Goal: Information Seeking & Learning: Learn about a topic

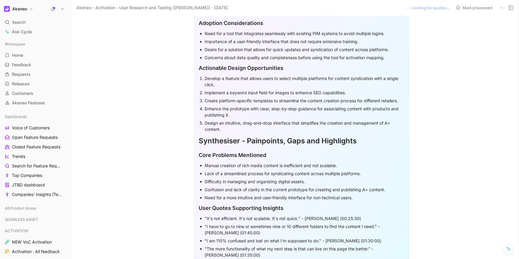
scroll to position [374, 0]
click at [210, 89] on div "Implement a keyword input field for images to enhance SEO capabilities." at bounding box center [304, 92] width 199 height 6
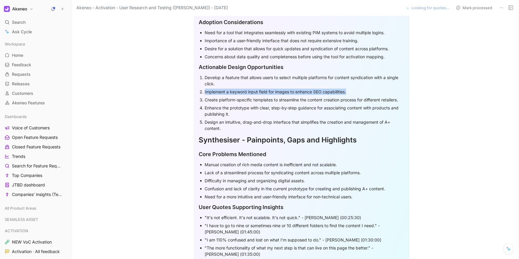
click at [210, 89] on div "Implement a keyword input field for images to enhance SEO capabilities." at bounding box center [304, 92] width 199 height 6
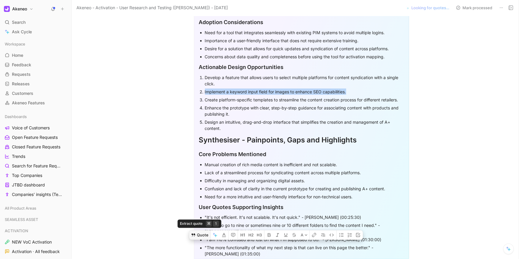
click at [206, 230] on button "Quote" at bounding box center [199, 235] width 21 height 10
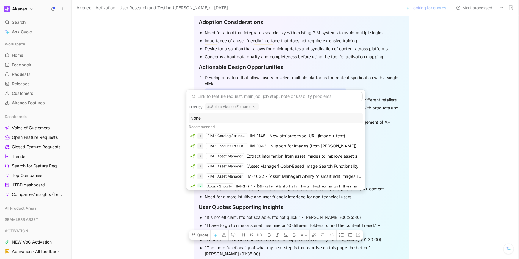
click at [226, 110] on button "Select Akeneo Features" at bounding box center [232, 106] width 54 height 7
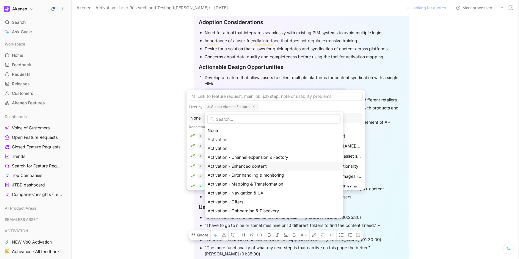
scroll to position [17, 0]
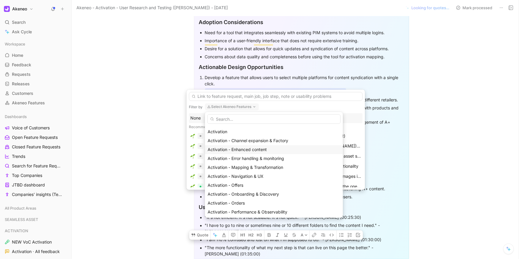
click at [232, 148] on span "Activation - Enhanced content" at bounding box center [236, 149] width 59 height 5
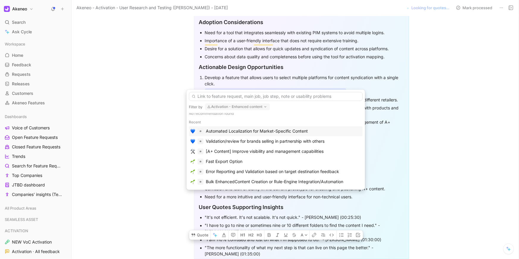
scroll to position [71, 0]
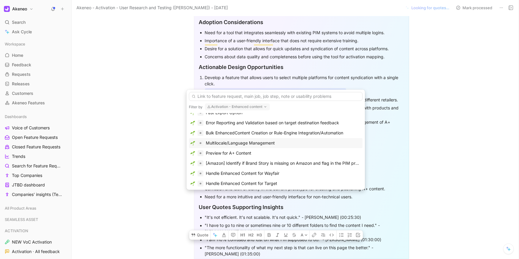
click at [232, 139] on div "Multilocale/Language Management" at bounding box center [240, 142] width 69 height 7
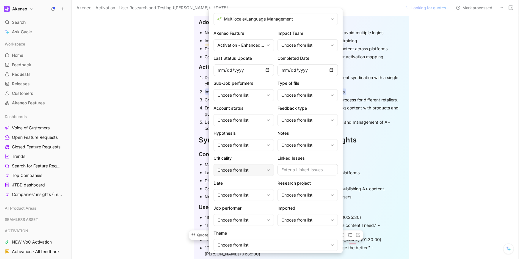
scroll to position [17, 0]
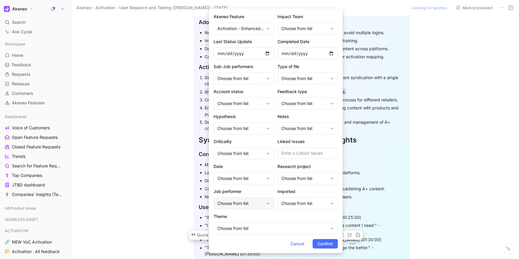
click at [244, 204] on div "Choose from list" at bounding box center [240, 203] width 47 height 7
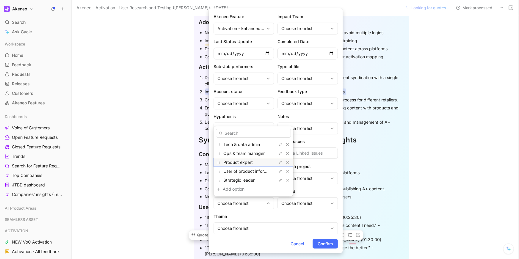
click at [243, 160] on span "Product expert" at bounding box center [237, 162] width 29 height 5
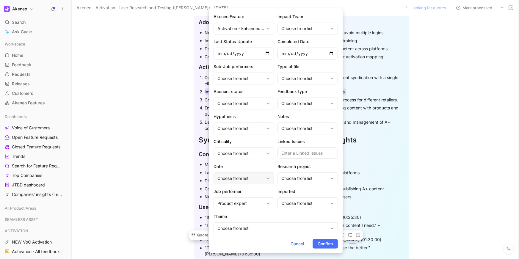
scroll to position [0, 0]
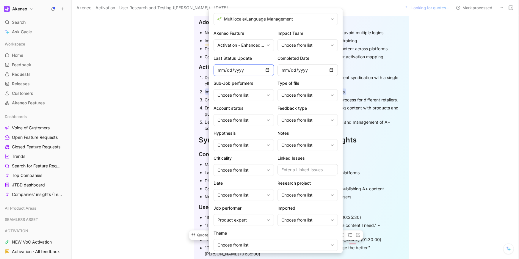
click at [269, 71] on input "date" at bounding box center [243, 70] width 60 height 12
click at [305, 129] on div "Akeneo Feature Activation - Enhanced content Impact Team Choose from list Last …" at bounding box center [275, 140] width 124 height 221
click at [297, 198] on div "Choose from list" at bounding box center [304, 194] width 47 height 7
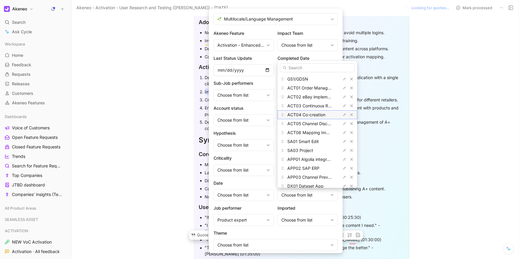
click at [308, 112] on span "ACT04 Co-creation" at bounding box center [306, 114] width 38 height 5
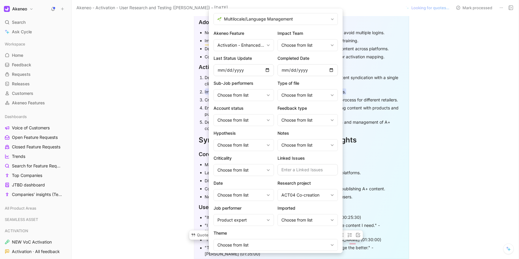
scroll to position [17, 0]
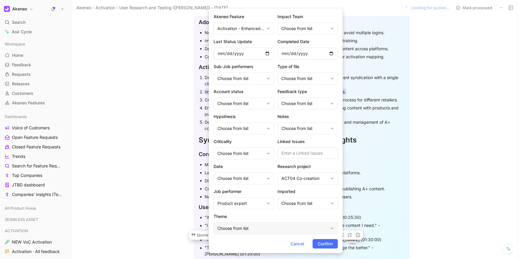
click at [246, 231] on div "Choose from list" at bounding box center [275, 228] width 124 height 12
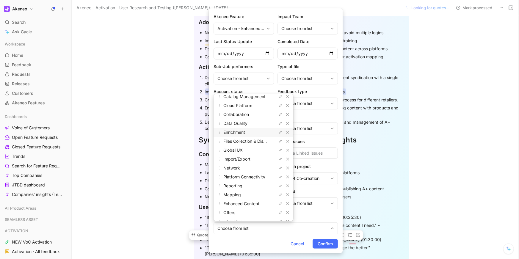
scroll to position [60, 0]
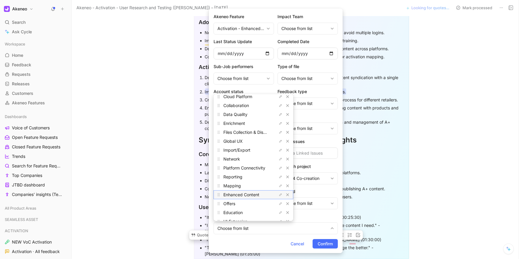
click at [250, 192] on span "Enhanced Content" at bounding box center [241, 194] width 36 height 5
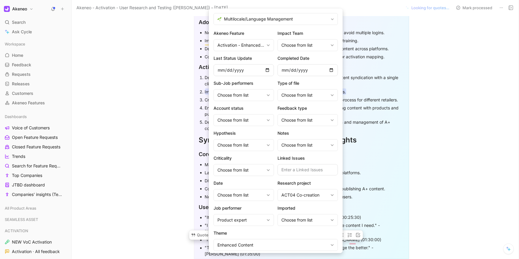
scroll to position [17, 0]
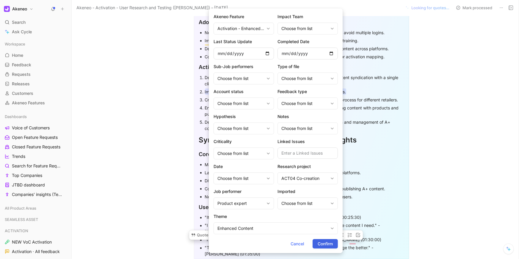
click at [329, 242] on span "Confirm" at bounding box center [324, 243] width 15 height 7
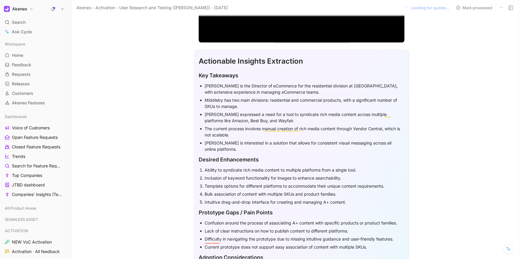
scroll to position [0, 0]
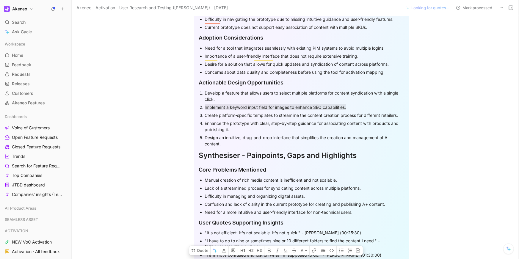
click at [347, 151] on div "Synthesiser - Painpoints, Gaps and Highlights" at bounding box center [301, 155] width 205 height 11
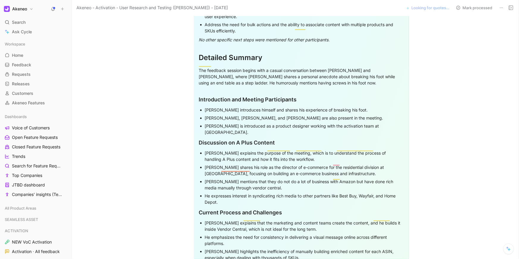
scroll to position [1099, 0]
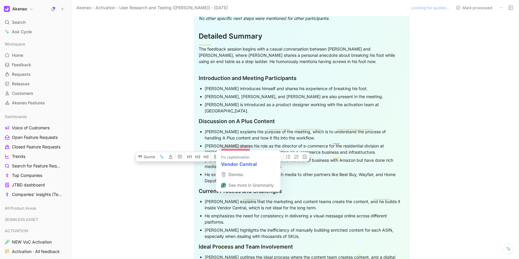
drag, startPoint x: 199, startPoint y: 23, endPoint x: 245, endPoint y: 146, distance: 130.6
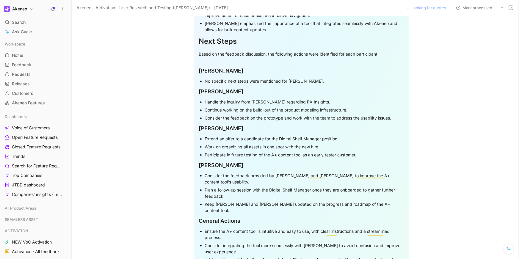
scroll to position [859, 0]
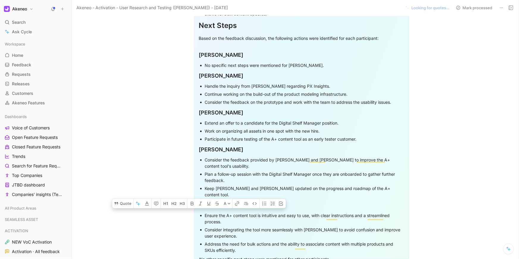
drag, startPoint x: 200, startPoint y: 54, endPoint x: 224, endPoint y: 108, distance: 59.2
click at [224, 108] on div "Actionable Insights Extraction Key Takeaways [PERSON_NAME] is the Director of e…" at bounding box center [301, 25] width 215 height 1391
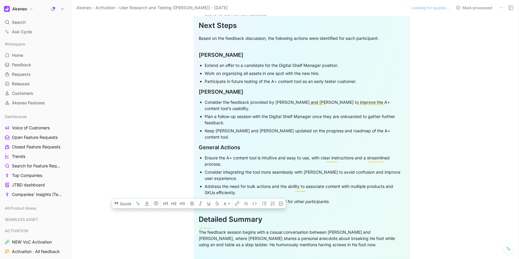
drag, startPoint x: 198, startPoint y: 53, endPoint x: 234, endPoint y: 242, distance: 192.2
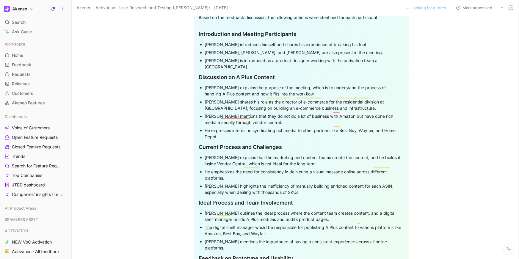
scroll to position [886, 0]
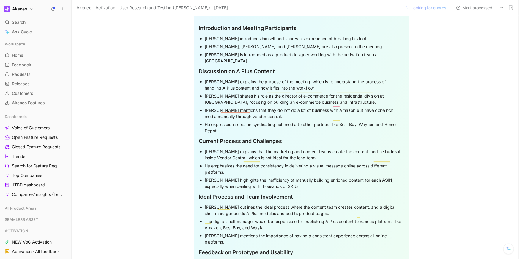
drag, startPoint x: 199, startPoint y: 28, endPoint x: 218, endPoint y: 87, distance: 61.5
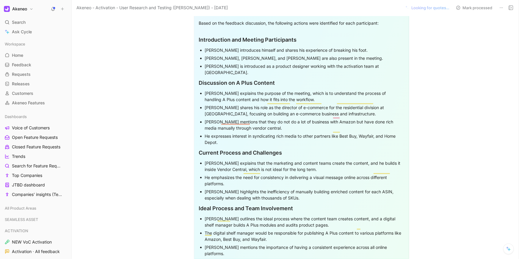
scroll to position [850, 0]
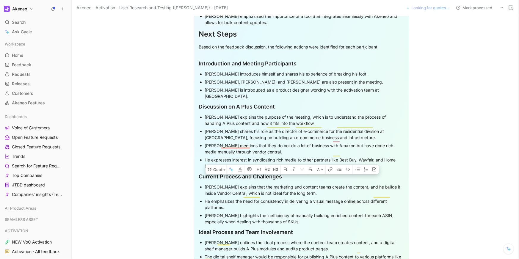
drag, startPoint x: 199, startPoint y: 33, endPoint x: 219, endPoint y: 93, distance: 63.3
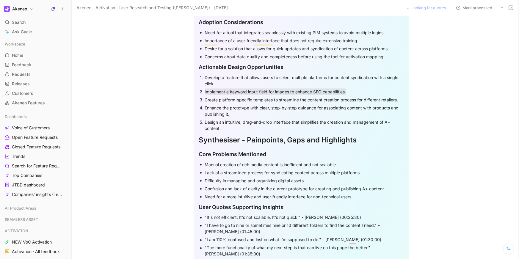
scroll to position [416, 0]
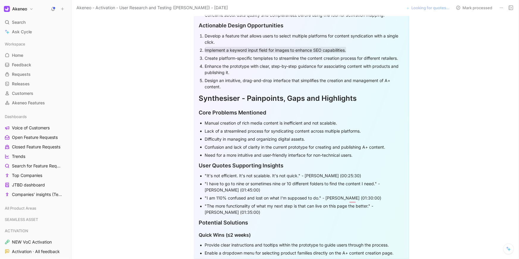
drag, startPoint x: 247, startPoint y: 92, endPoint x: 186, endPoint y: 92, distance: 60.9
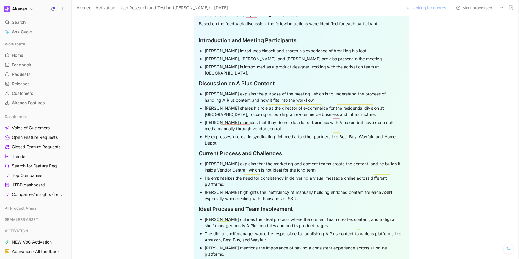
scroll to position [858, 0]
drag, startPoint x: 198, startPoint y: 40, endPoint x: 204, endPoint y: 74, distance: 35.2
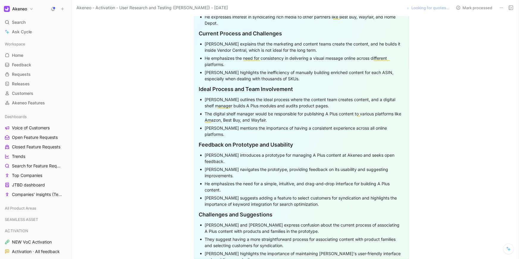
scroll to position [938, 0]
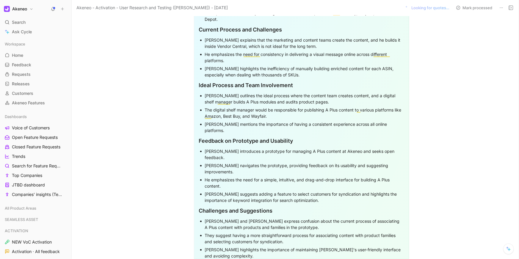
click at [203, 33] on h2 "Current Process and Challenges" at bounding box center [301, 29] width 205 height 13
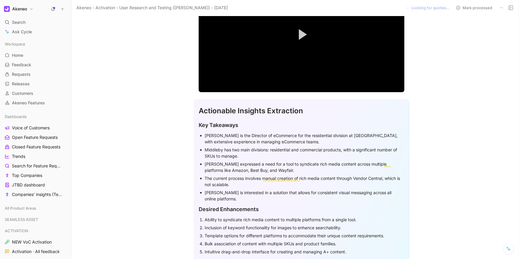
scroll to position [0, 0]
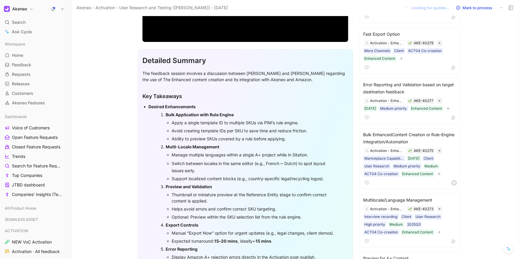
scroll to position [141, 0]
